Goal: Task Accomplishment & Management: Use online tool/utility

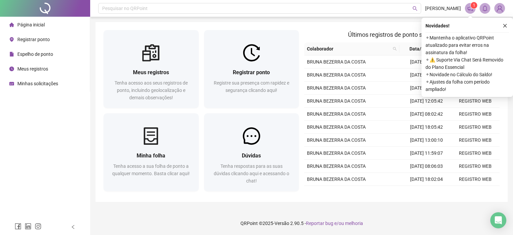
click at [38, 136] on div "Página inicial Registrar ponto Espelho de ponto Meus registros Minhas solicitaç…" at bounding box center [45, 109] width 90 height 219
click at [48, 40] on span "Registrar ponto" at bounding box center [33, 39] width 32 height 5
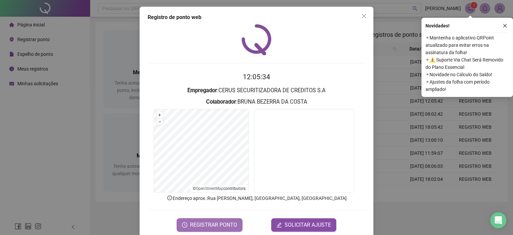
click at [206, 224] on span "REGISTRAR PONTO" at bounding box center [213, 225] width 47 height 8
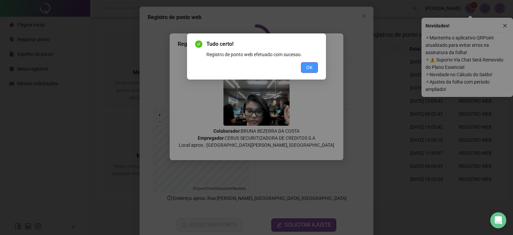
click at [307, 70] on span "OK" at bounding box center [309, 67] width 6 height 7
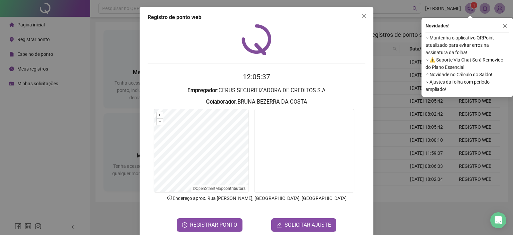
click at [327, 56] on div "12:05:37 Empregador : CERUS SECURITIZADORA DE CREDITOS S.A Colaborador : BRUNA …" at bounding box center [257, 127] width 218 height 207
